Goal: Use online tool/utility: Use online tool/utility

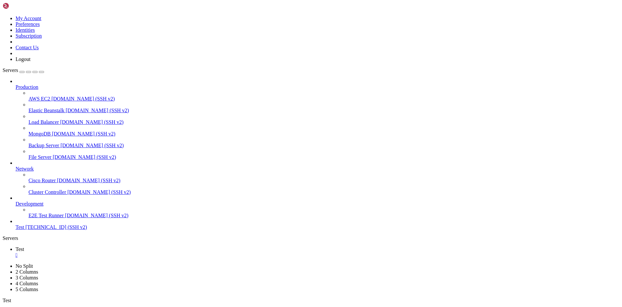
scroll to position [76, 0]
click at [24, 230] on span "Test" at bounding box center [20, 227] width 8 height 6
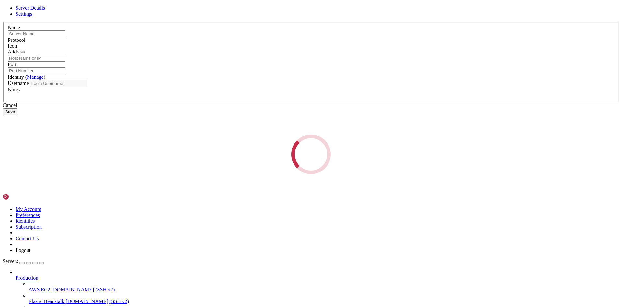
type input "Test"
type input "[TECHNICAL_ID]"
type input "22"
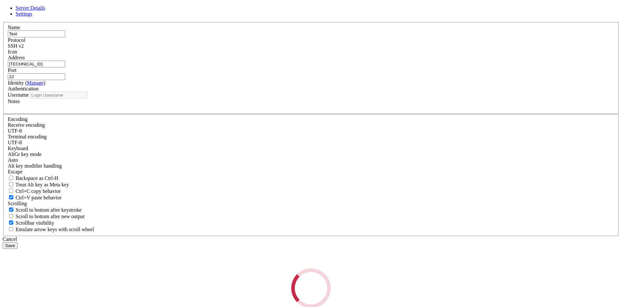
type input "thorsten_reiser"
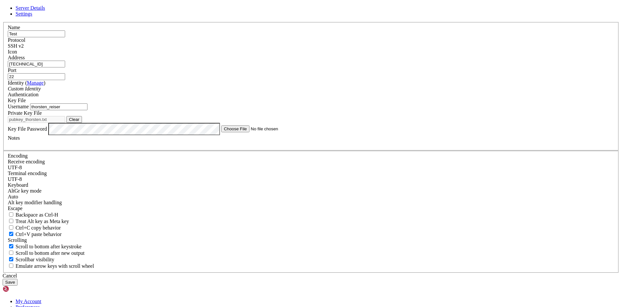
drag, startPoint x: 335, startPoint y: 57, endPoint x: 456, endPoint y: 61, distance: 120.3
click at [456, 61] on div "Server Details Settings Name Test Protocol SSH v2 Icon" at bounding box center [311, 145] width 617 height 280
drag, startPoint x: 328, startPoint y: 49, endPoint x: 348, endPoint y: 49, distance: 20.1
click at [348, 17] on header "Server Details Settings" at bounding box center [311, 11] width 617 height 12
drag, startPoint x: 272, startPoint y: 103, endPoint x: 167, endPoint y: 96, distance: 104.6
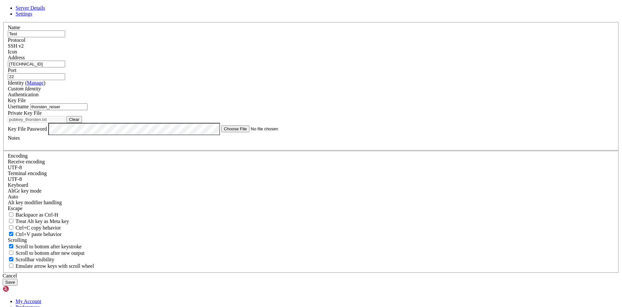
click at [65, 67] on input "[TECHNICAL_ID]" at bounding box center [36, 64] width 57 height 7
click at [87, 110] on input "thorsten_reiser" at bounding box center [58, 106] width 57 height 7
